Goal: Transaction & Acquisition: Purchase product/service

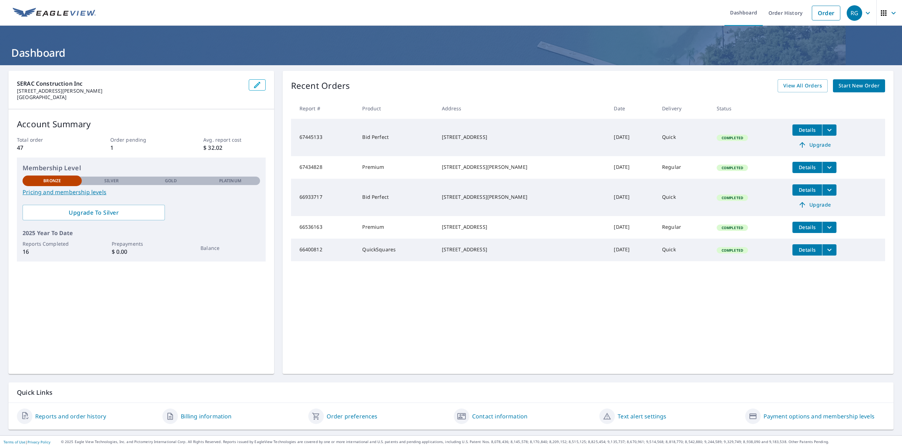
click at [260, 85] on button "button" at bounding box center [257, 84] width 17 height 11
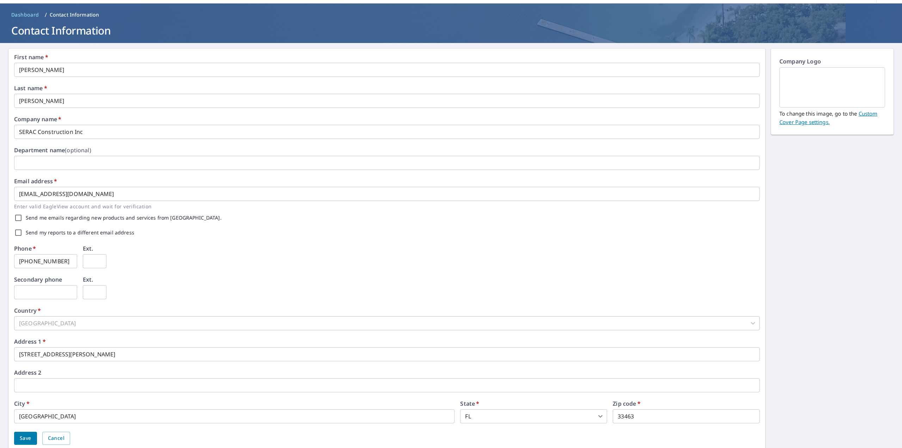
scroll to position [43, 0]
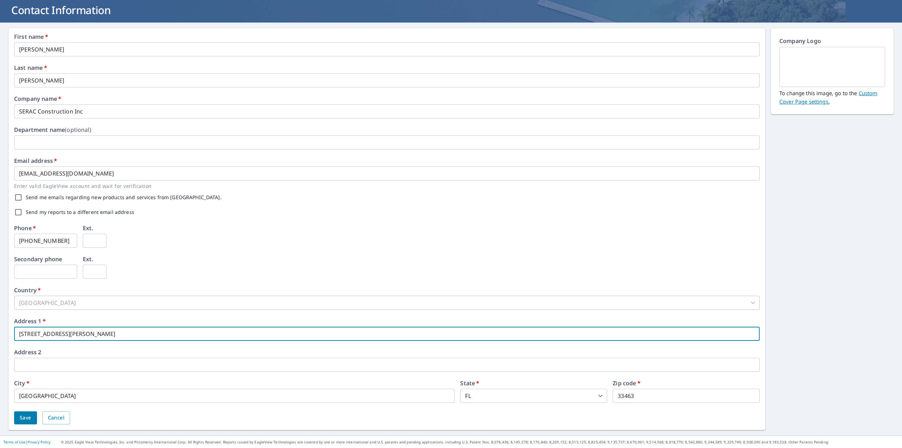
drag, startPoint x: 83, startPoint y: 333, endPoint x: 3, endPoint y: 335, distance: 80.3
click at [3, 335] on div "First name   * [PERSON_NAME] ​ Last name   * [PERSON_NAME] ​ Company name   * S…" at bounding box center [451, 229] width 902 height 413
type input "[STREET_ADDRESS]"
click at [56, 398] on input "[GEOGRAPHIC_DATA]" at bounding box center [234, 396] width 440 height 14
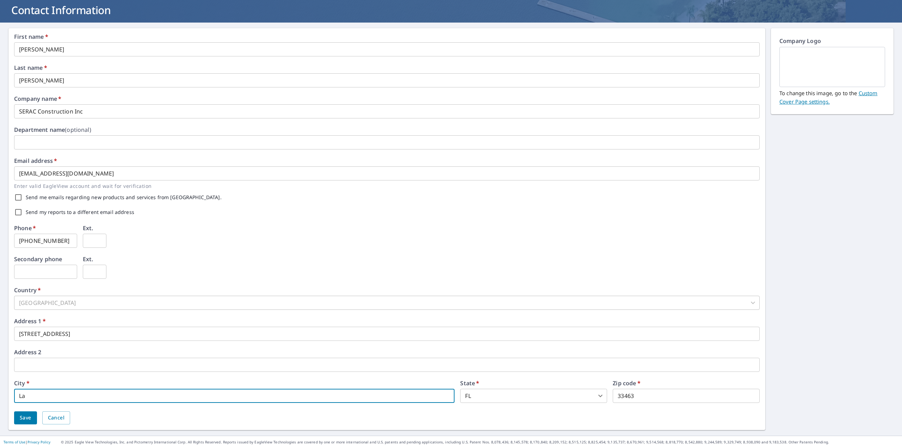
type input "L"
type input "[GEOGRAPHIC_DATA]"
click at [630, 395] on input "33463" at bounding box center [686, 396] width 147 height 14
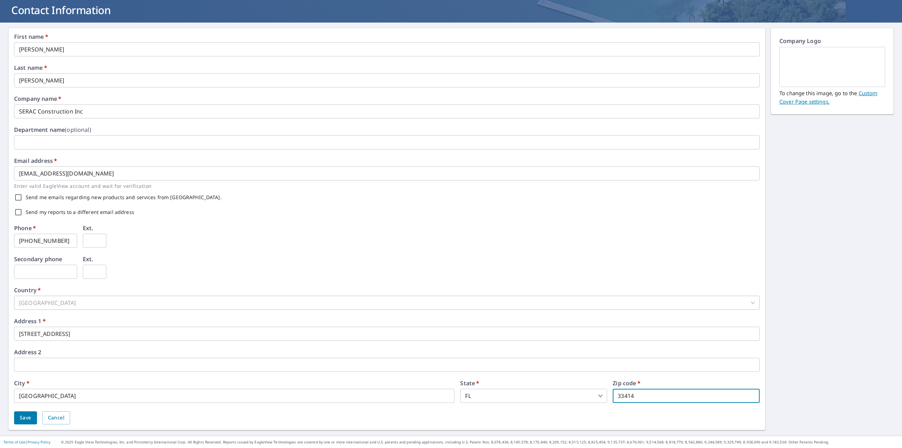
type input "33414"
click at [29, 419] on span "Save" at bounding box center [26, 417] width 12 height 9
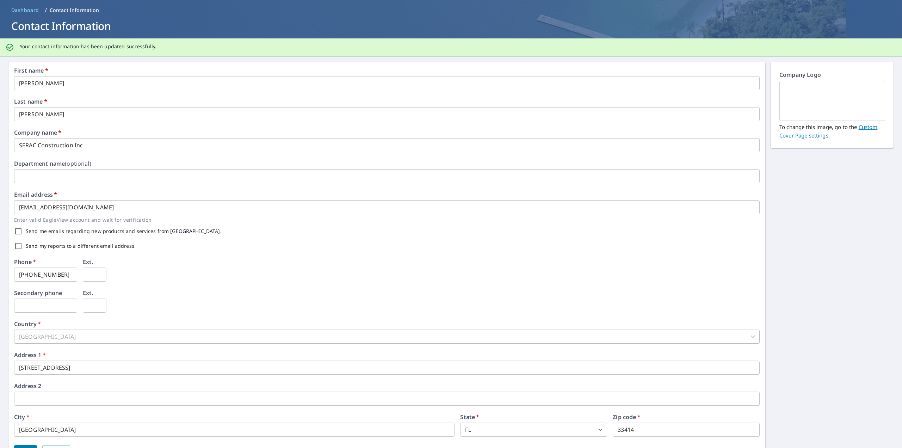
scroll to position [61, 0]
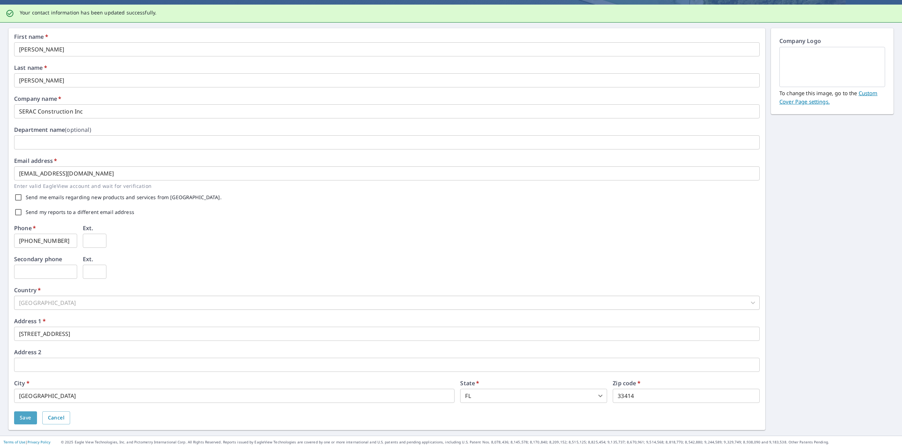
click at [27, 418] on span "Save" at bounding box center [26, 417] width 12 height 9
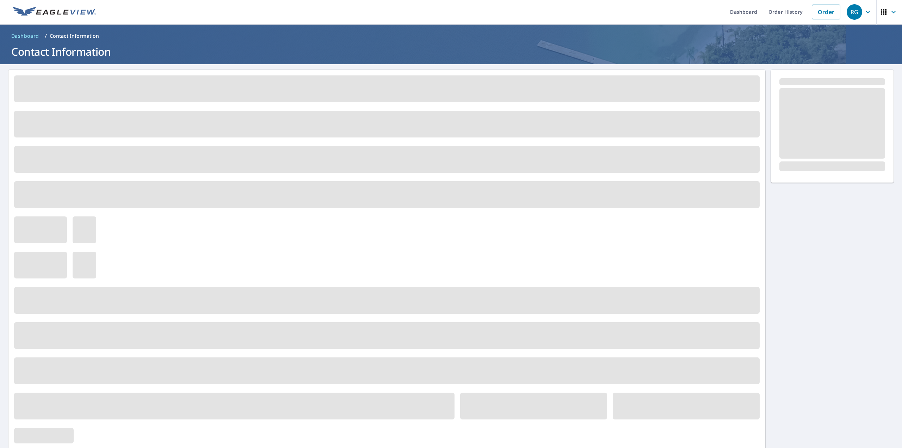
scroll to position [0, 0]
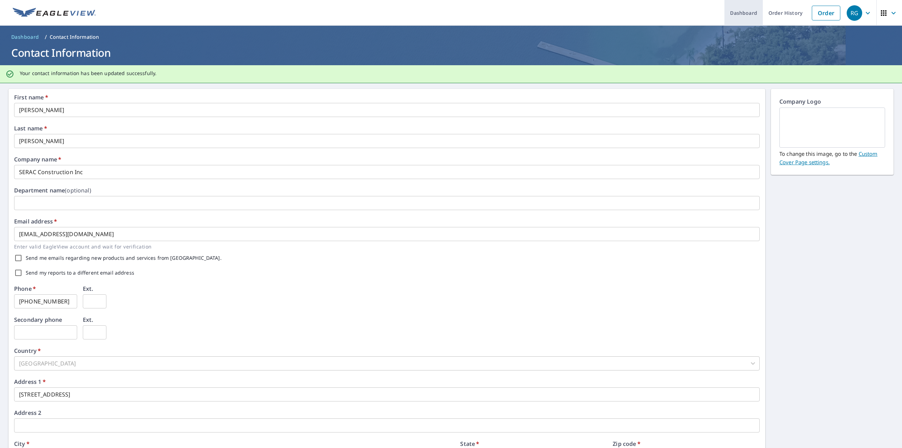
click at [739, 15] on link "Dashboard" at bounding box center [743, 13] width 38 height 26
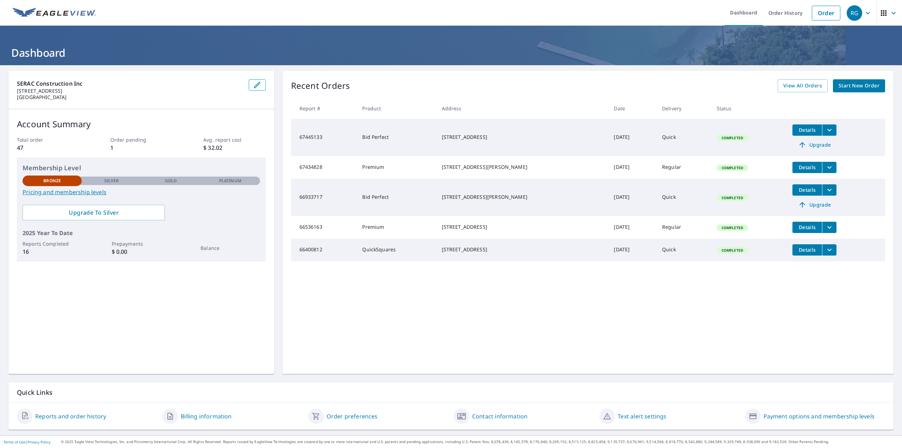
click at [857, 85] on span "Start New Order" at bounding box center [858, 85] width 41 height 9
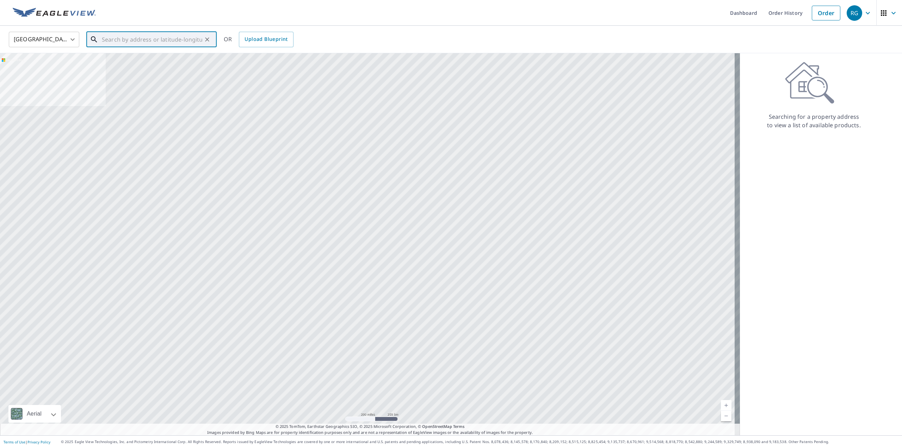
click at [123, 37] on input "text" at bounding box center [152, 40] width 100 height 20
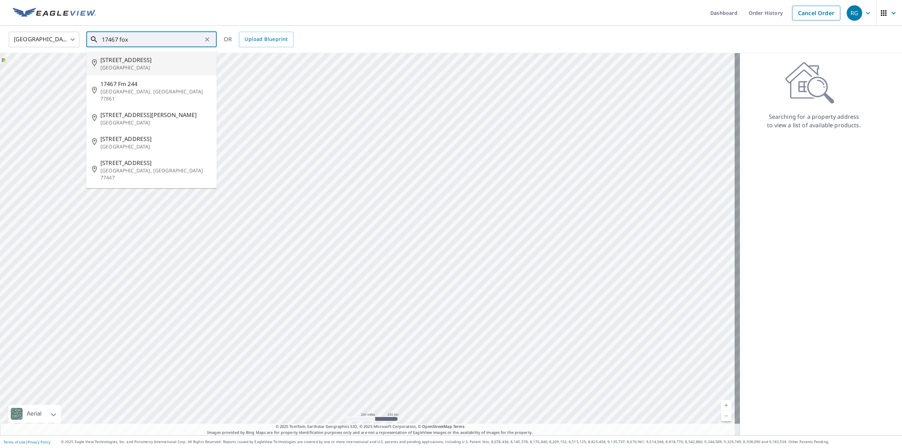
click at [135, 41] on input "17467 fox" at bounding box center [152, 40] width 100 height 20
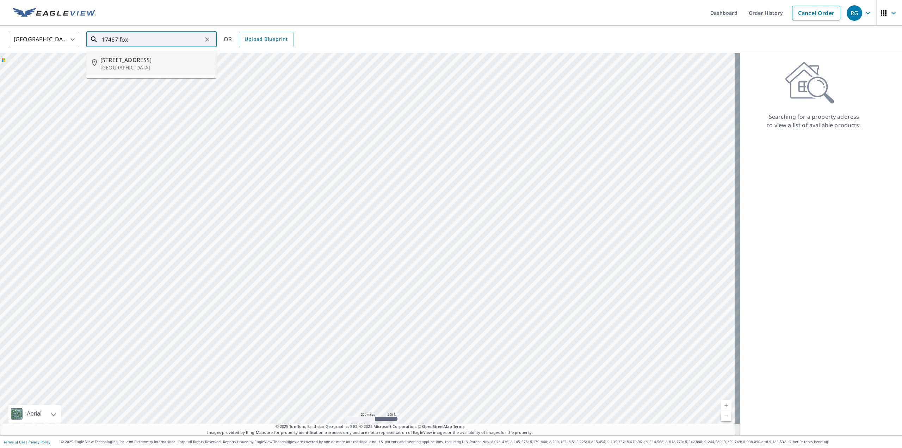
click at [120, 67] on p "[GEOGRAPHIC_DATA]" at bounding box center [155, 67] width 111 height 7
type input "[STREET_ADDRESS]"
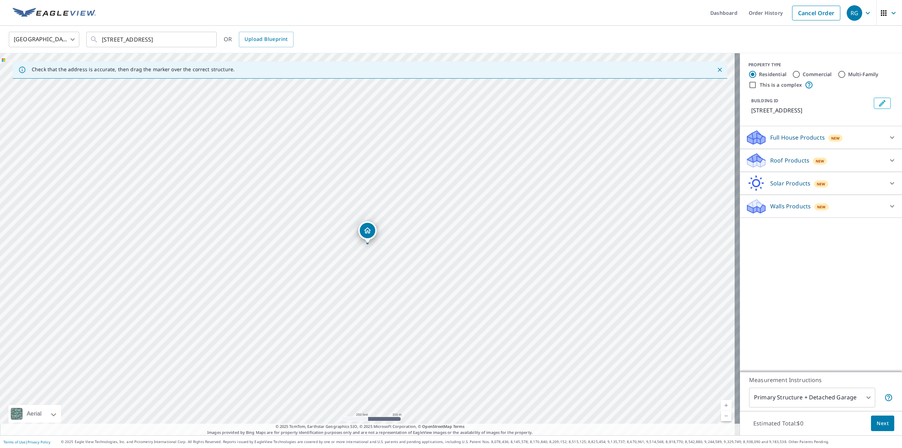
click at [888, 160] on icon at bounding box center [892, 160] width 8 height 8
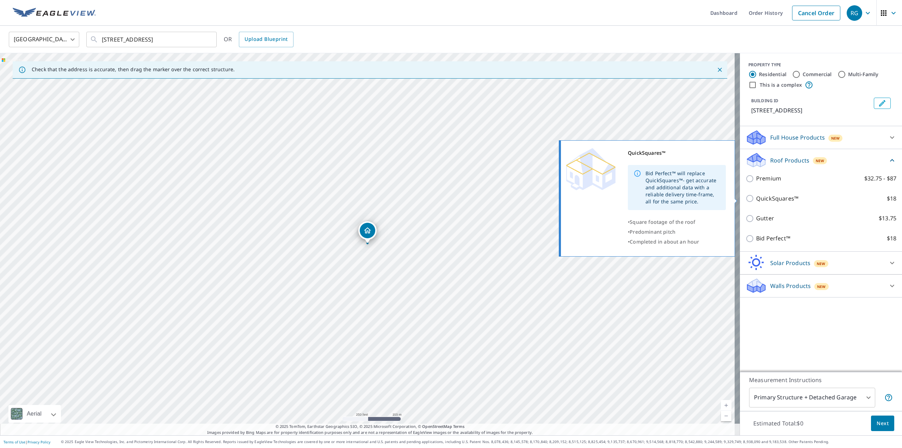
click at [745, 198] on input "QuickSquares™ $18" at bounding box center [750, 198] width 11 height 8
checkbox input "true"
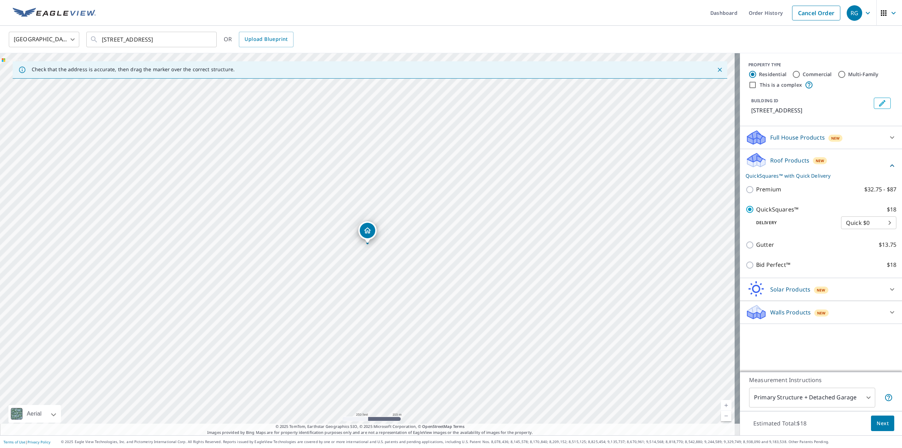
click at [876, 424] on span "Next" at bounding box center [882, 423] width 12 height 9
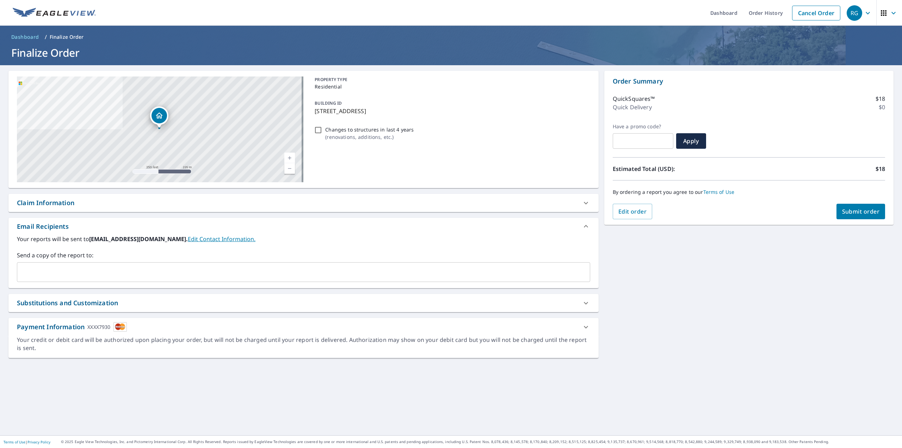
click at [51, 273] on input "text" at bounding box center [298, 271] width 556 height 13
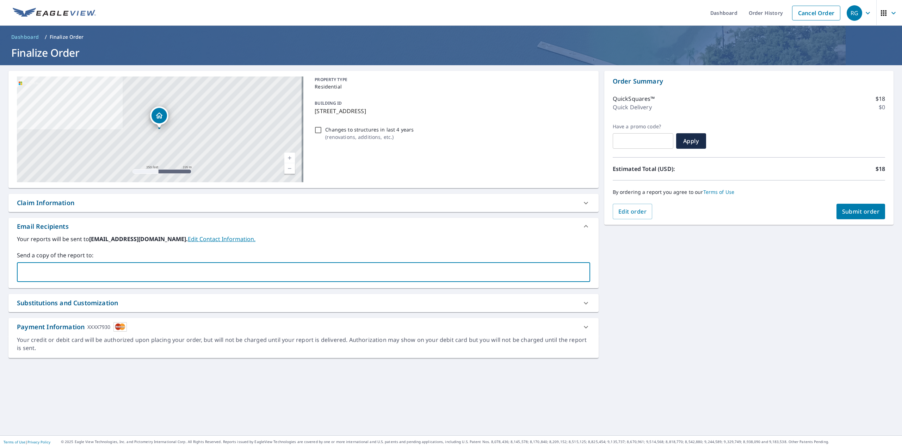
type input "[EMAIL_ADDRESS][DOMAIN_NAME]"
click at [845, 210] on span "Submit order" at bounding box center [861, 211] width 38 height 8
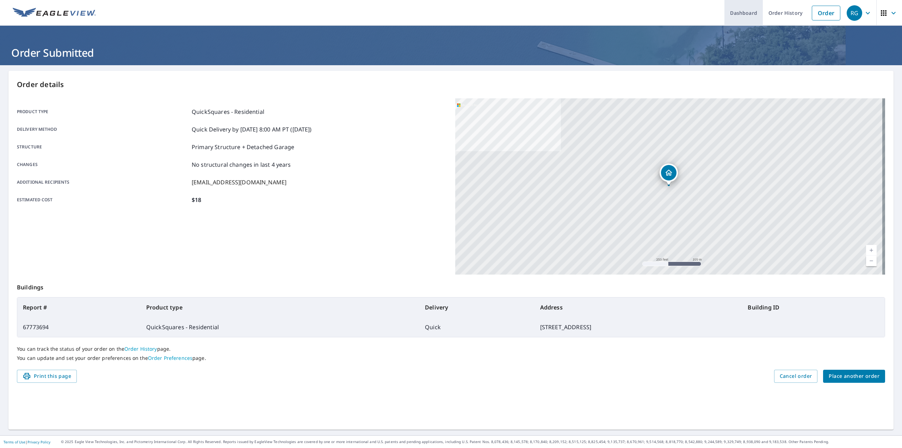
click at [736, 11] on link "Dashboard" at bounding box center [743, 13] width 38 height 26
